Goal: Information Seeking & Learning: Find specific fact

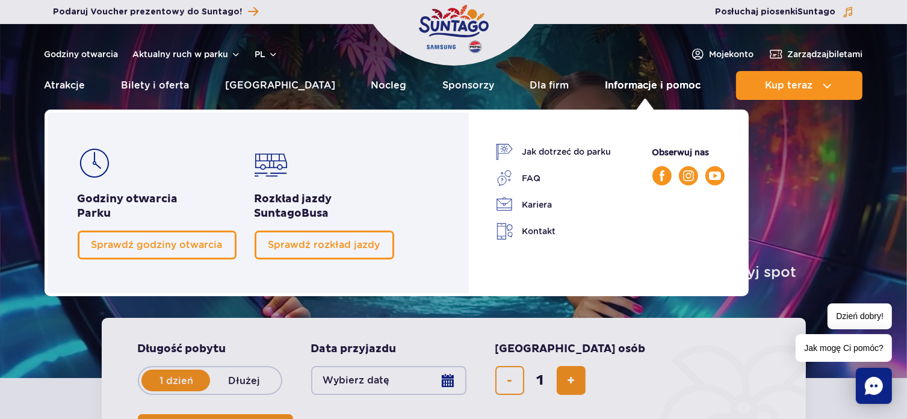
click at [670, 84] on link "Informacje i pomoc" at bounding box center [653, 85] width 96 height 29
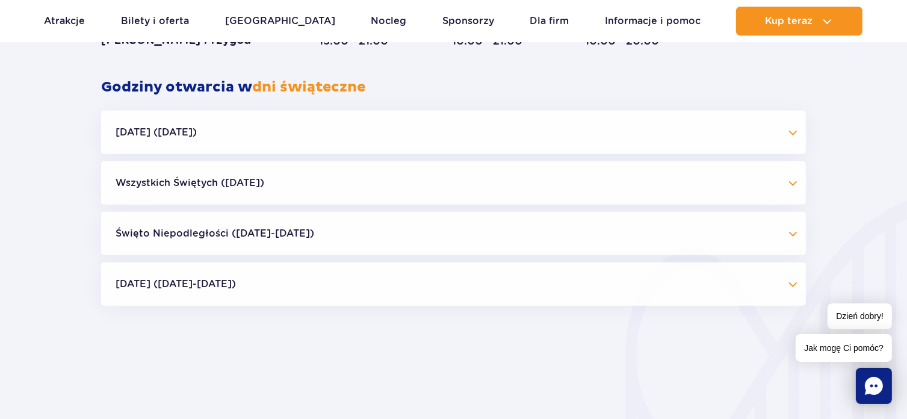
scroll to position [1023, 0]
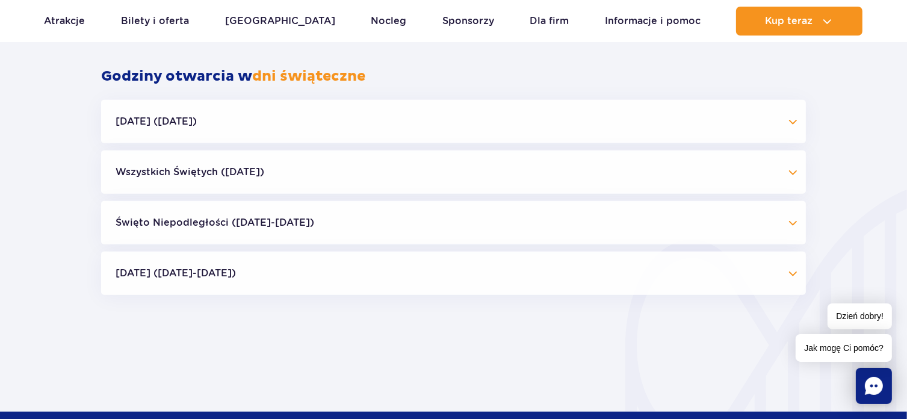
click at [149, 124] on button "[DATE] ([DATE])" at bounding box center [453, 121] width 705 height 43
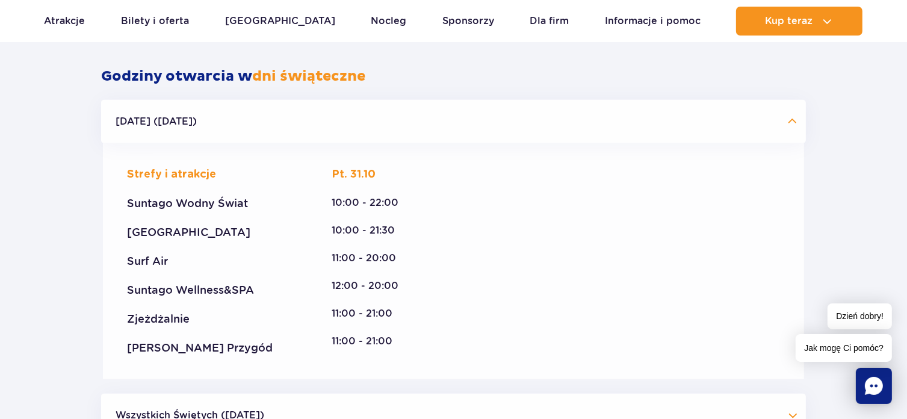
click at [131, 122] on button "[DATE] ([DATE])" at bounding box center [453, 121] width 705 height 43
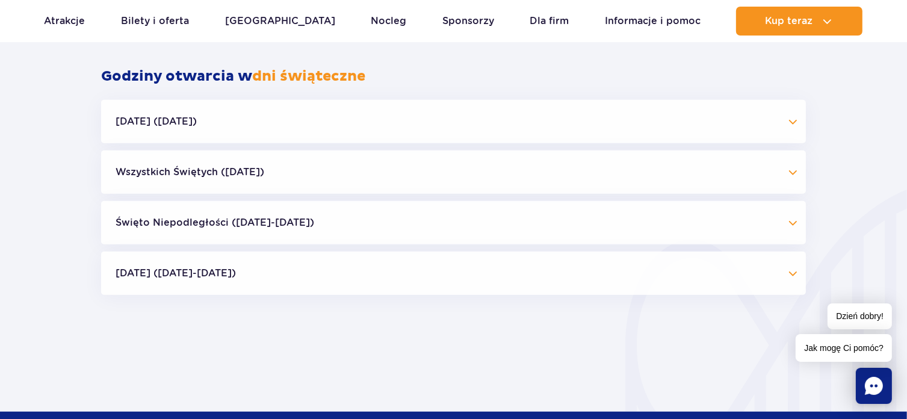
click at [155, 168] on button "Wszystkich Świętych ([DATE])" at bounding box center [453, 171] width 705 height 43
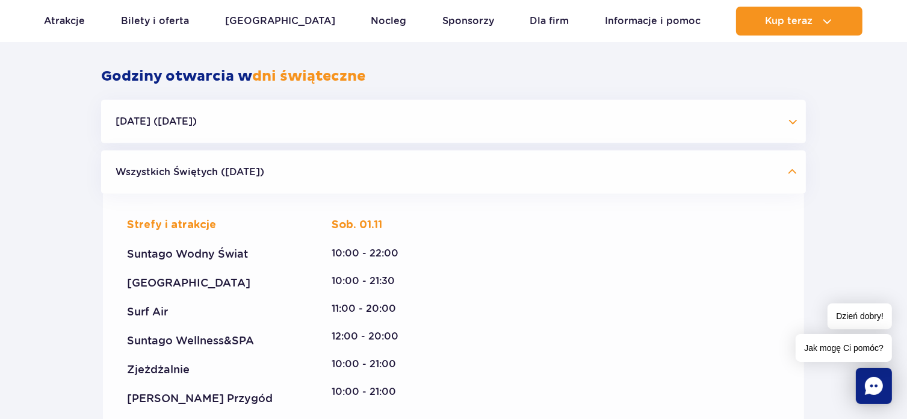
click at [161, 169] on button "Wszystkich Świętych ([DATE])" at bounding box center [453, 171] width 705 height 43
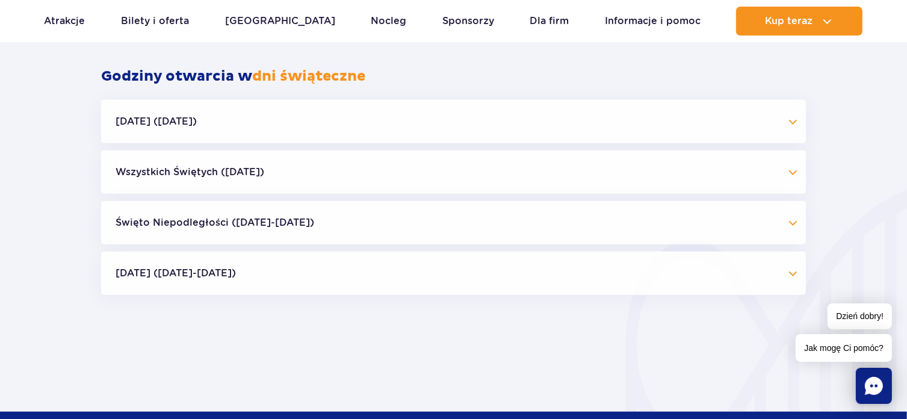
click at [155, 223] on button "Święto Niepodległości ([DATE]-[DATE])" at bounding box center [453, 222] width 705 height 43
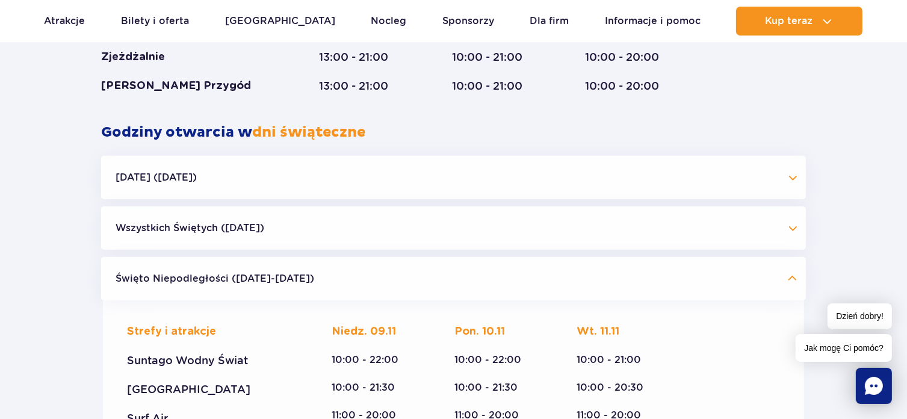
scroll to position [963, 0]
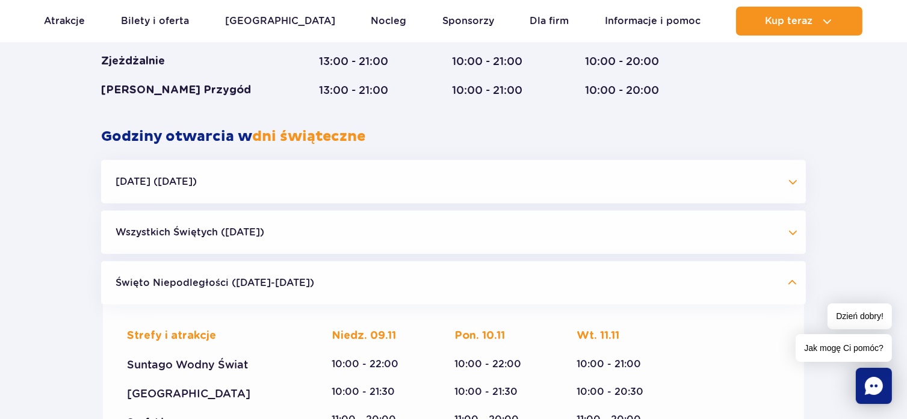
click at [161, 281] on button "Święto Niepodległości ([DATE]-[DATE])" at bounding box center [453, 282] width 705 height 43
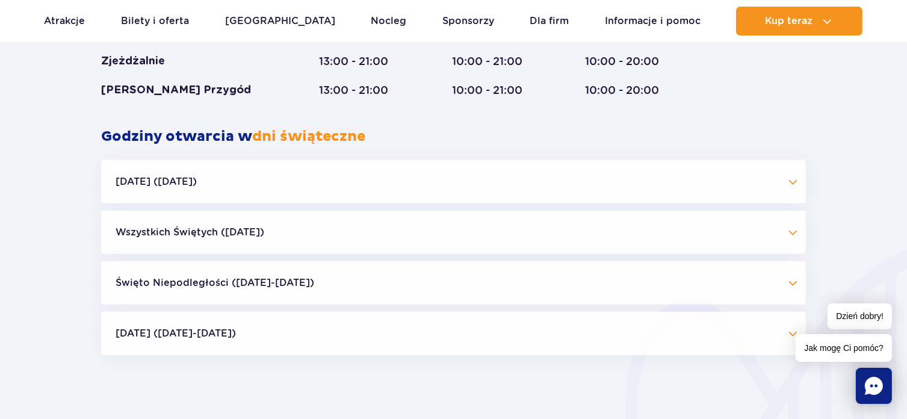
click at [151, 329] on button "[DATE] ([DATE]-[DATE])" at bounding box center [453, 333] width 705 height 43
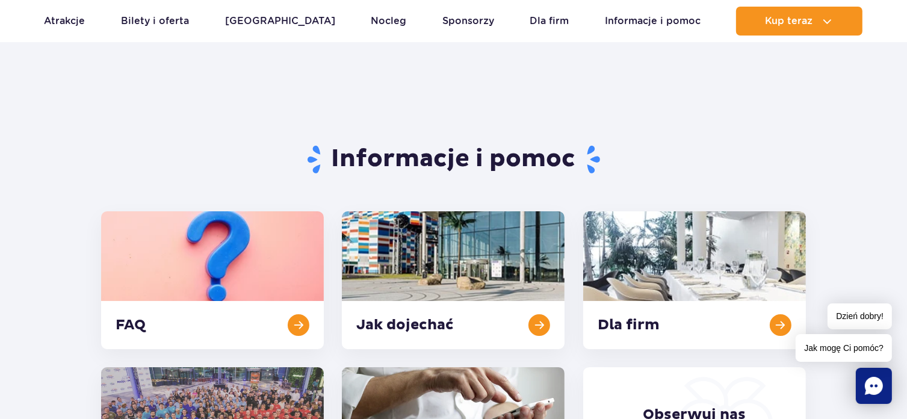
scroll to position [0, 0]
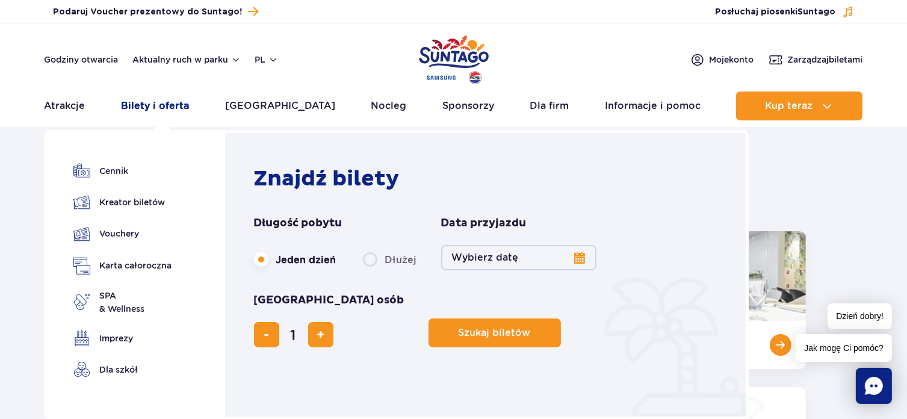
click at [164, 103] on link "Bilety i oferta" at bounding box center [155, 105] width 68 height 29
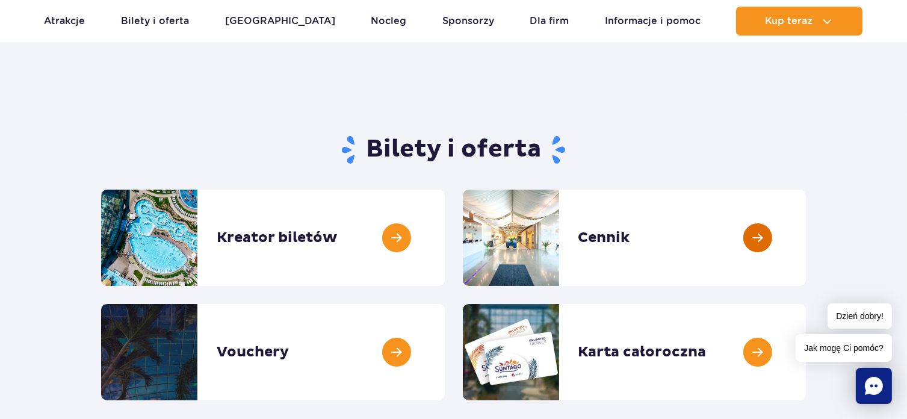
scroll to position [60, 0]
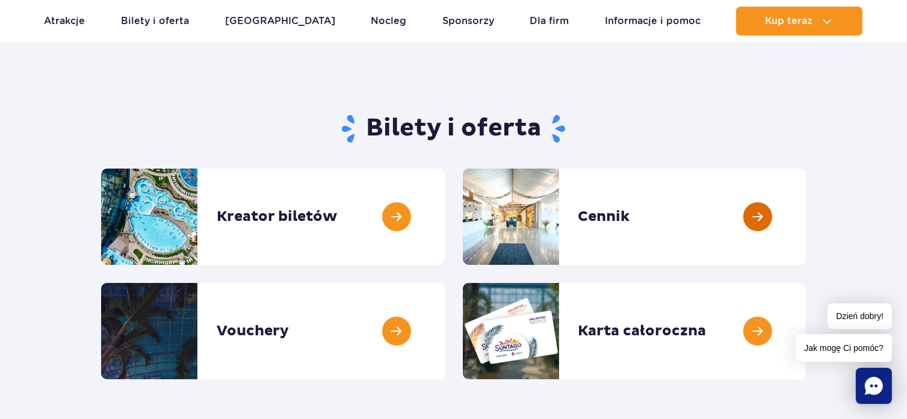
click at [806, 212] on link at bounding box center [806, 216] width 0 height 96
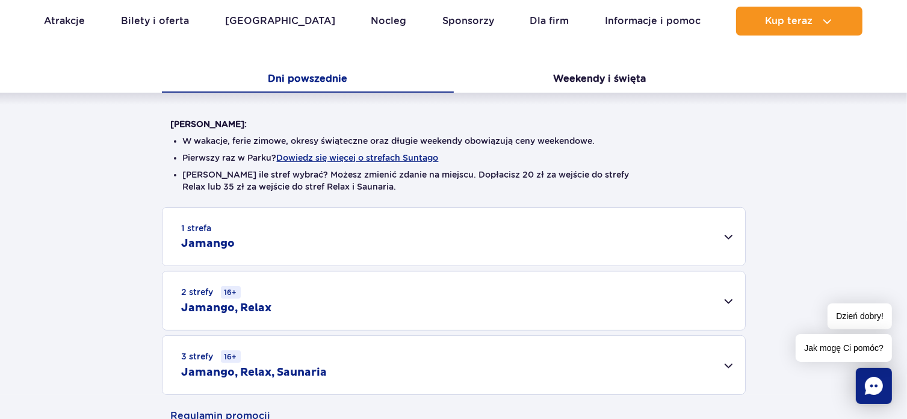
scroll to position [241, 0]
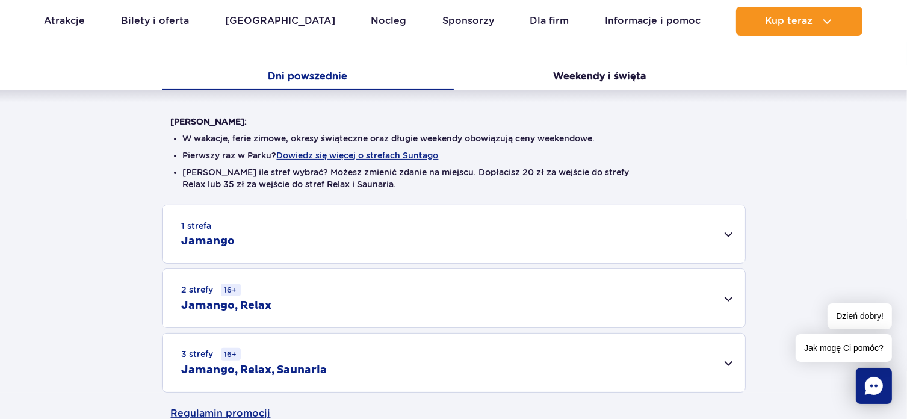
click at [727, 233] on div "1 strefa Jamango" at bounding box center [453, 234] width 582 height 58
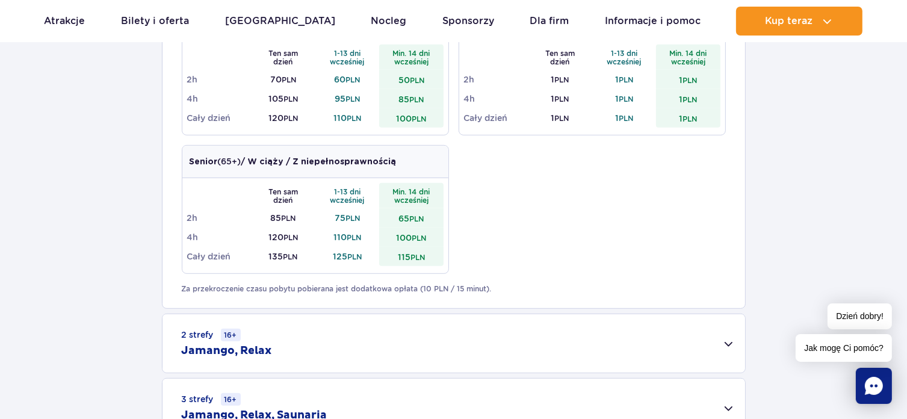
scroll to position [662, 0]
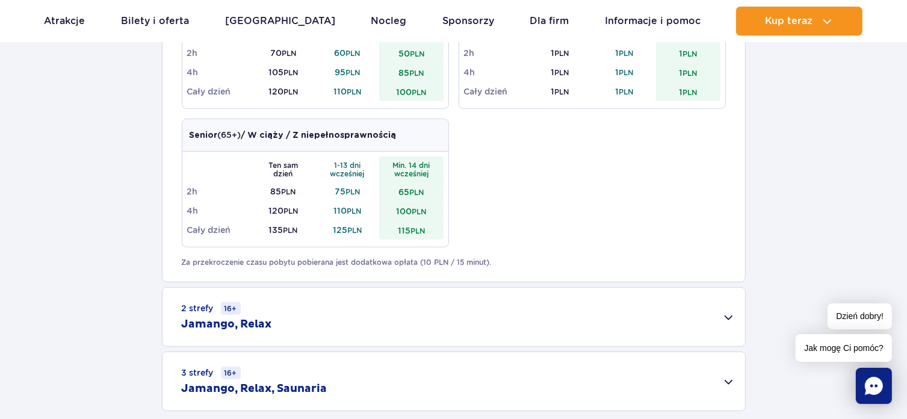
click at [732, 315] on div "2 strefy 16+ Jamango, Relax" at bounding box center [453, 317] width 582 height 58
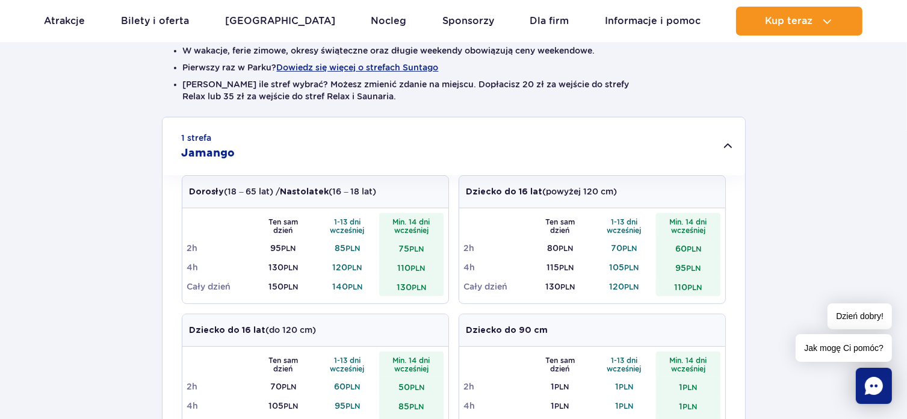
scroll to position [301, 0]
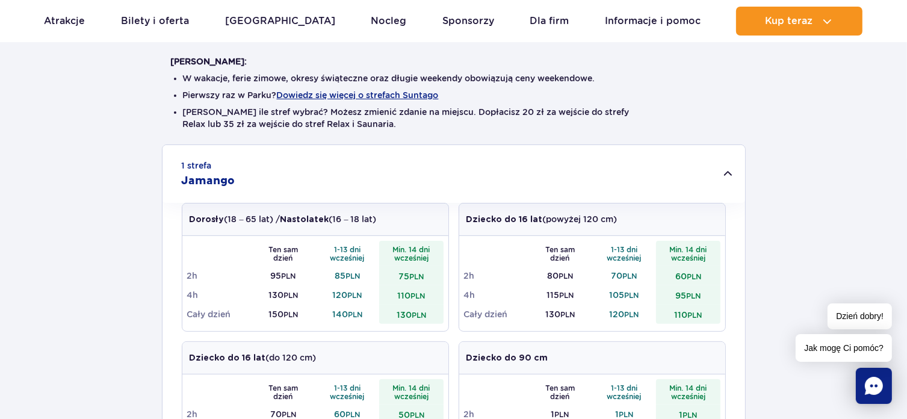
click at [573, 79] on li "W wakacje, ferie zimowe, okresy świąteczne oraz długie weekendy obowiązują ceny…" at bounding box center [454, 78] width 542 height 12
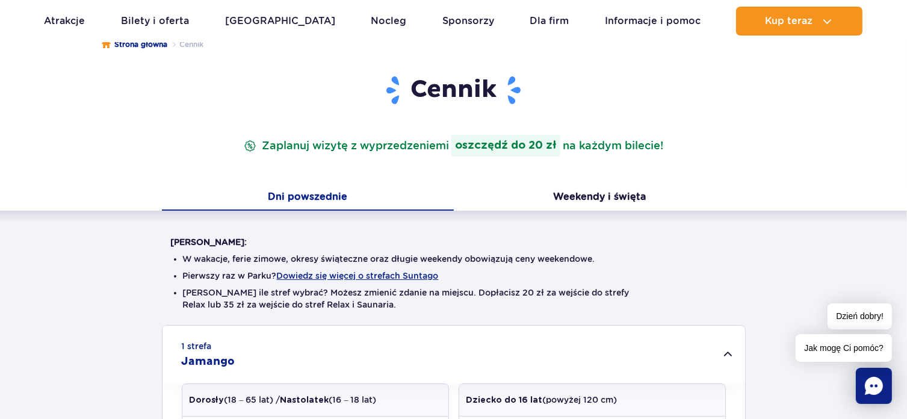
scroll to position [60, 0]
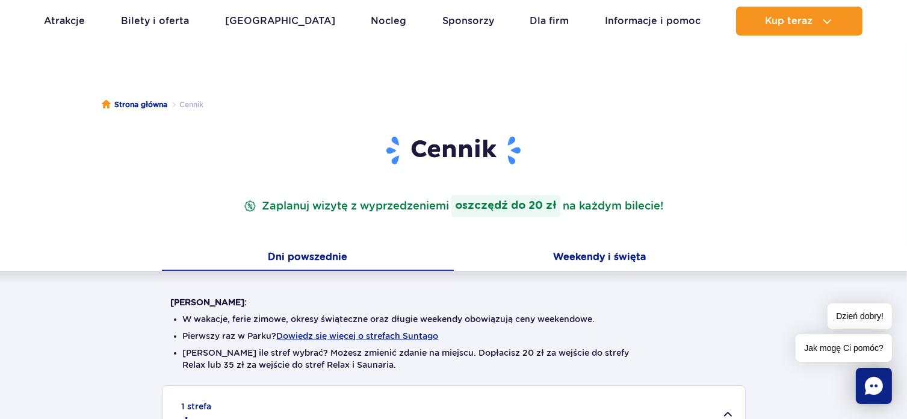
click at [592, 259] on button "Weekendy i święta" at bounding box center [600, 257] width 292 height 25
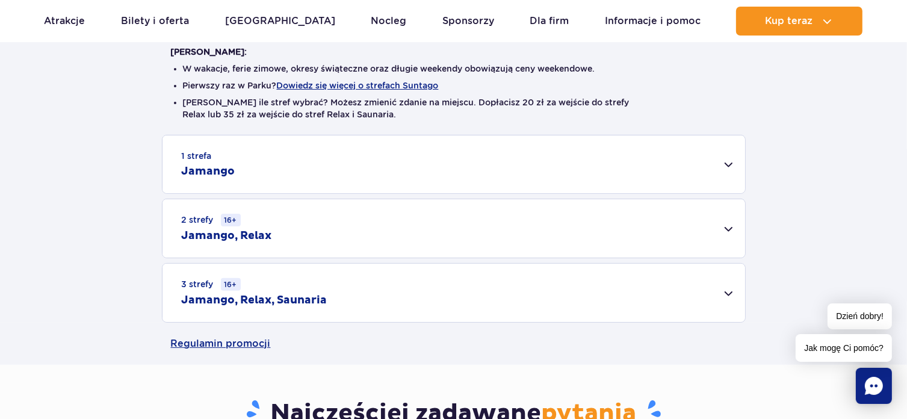
scroll to position [361, 0]
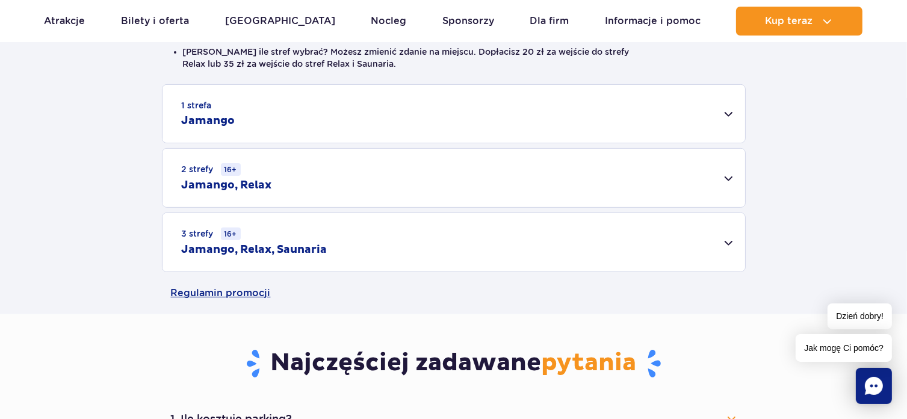
click at [728, 181] on div "2 strefy 16+ Jamango, Relax" at bounding box center [453, 178] width 582 height 58
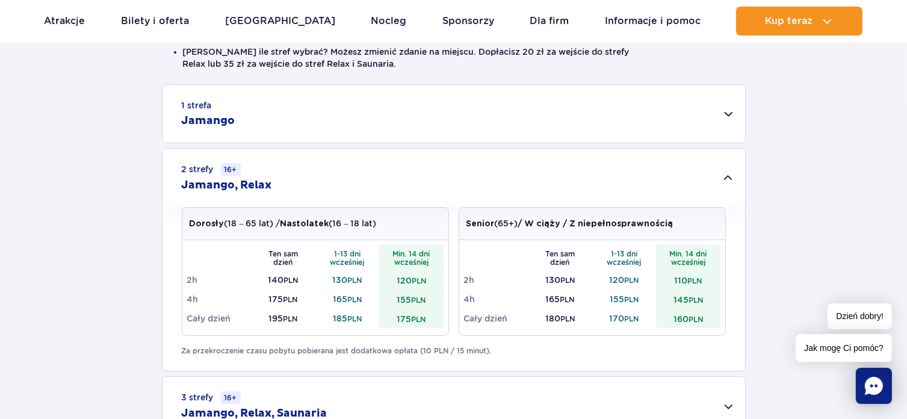
click at [730, 113] on div "1 strefa Jamango" at bounding box center [453, 114] width 582 height 58
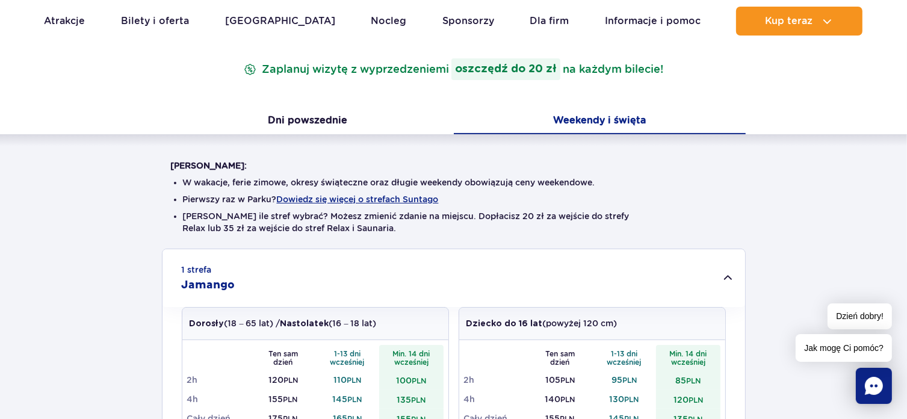
scroll to position [0, 0]
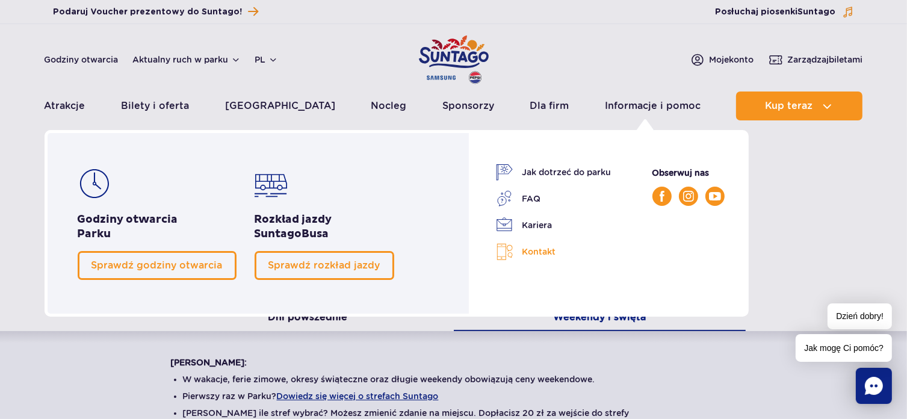
click at [528, 251] on link "Kontakt" at bounding box center [554, 251] width 116 height 17
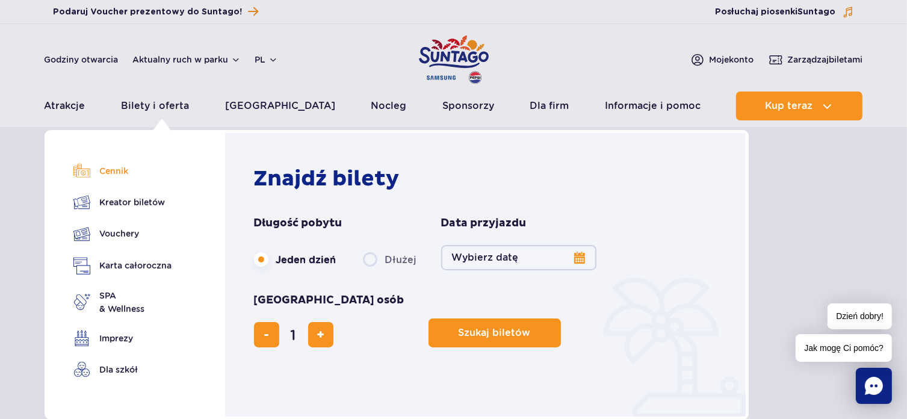
click at [119, 171] on link "Cennik" at bounding box center [122, 170] width 99 height 17
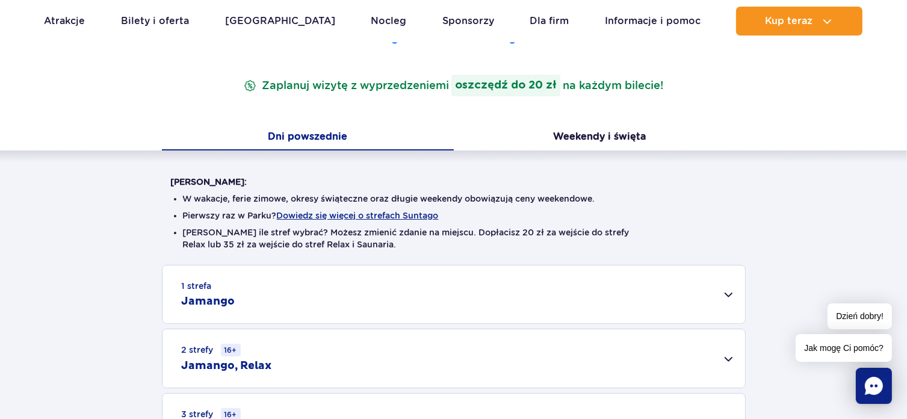
scroll to position [181, 0]
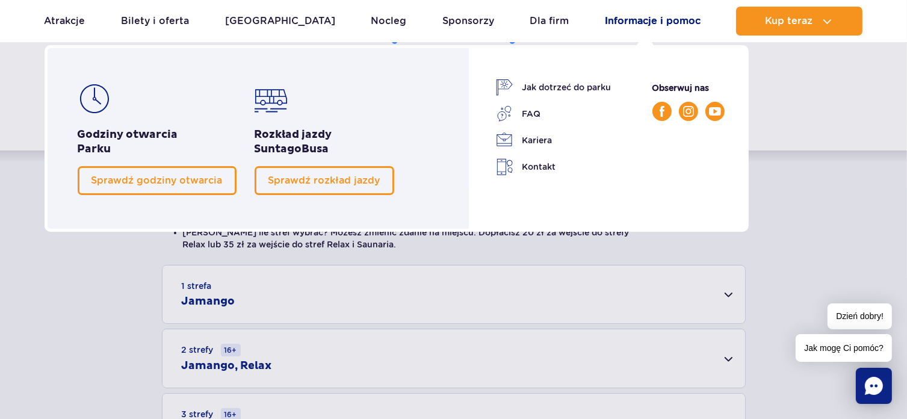
click at [633, 21] on link "Informacje i pomoc" at bounding box center [653, 21] width 96 height 29
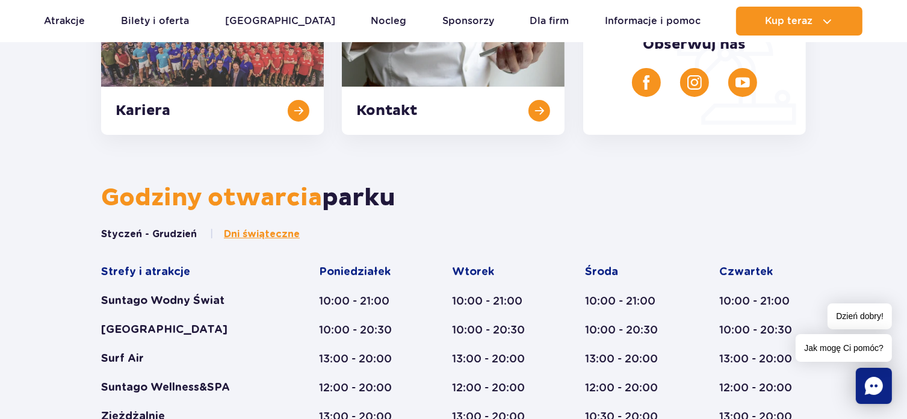
scroll to position [481, 0]
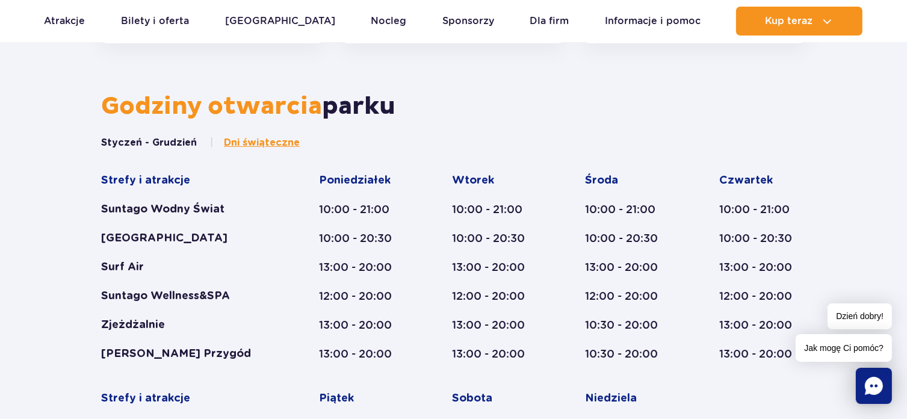
click at [270, 143] on span "Dni świąteczne" at bounding box center [262, 142] width 76 height 13
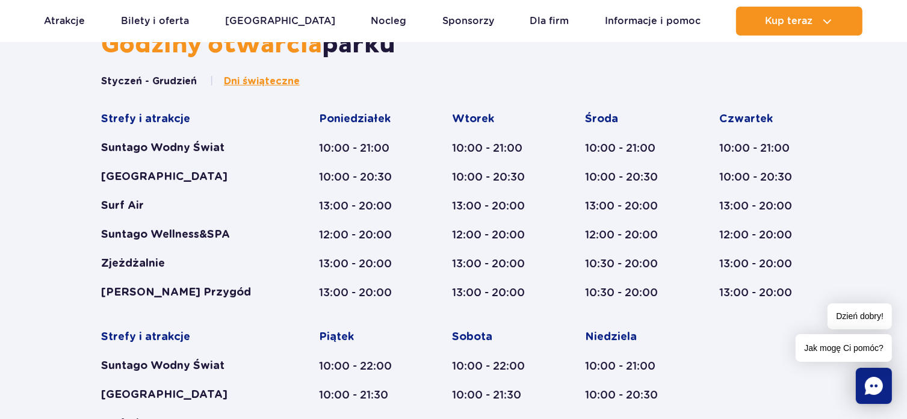
scroll to position [542, 0]
click at [24, 205] on div "Godziny otwarcia parku Styczeń - Grudzień Dni świąteczne Strefy i atrakcje Sunt…" at bounding box center [453, 410] width 907 height 759
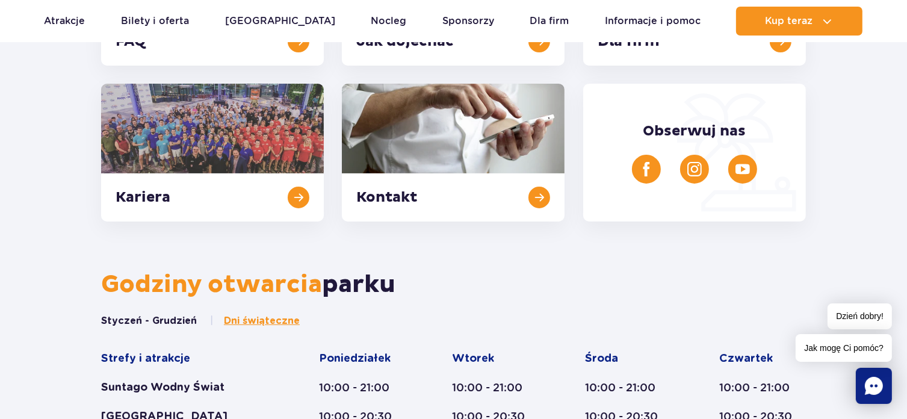
scroll to position [301, 0]
